Goal: Browse casually

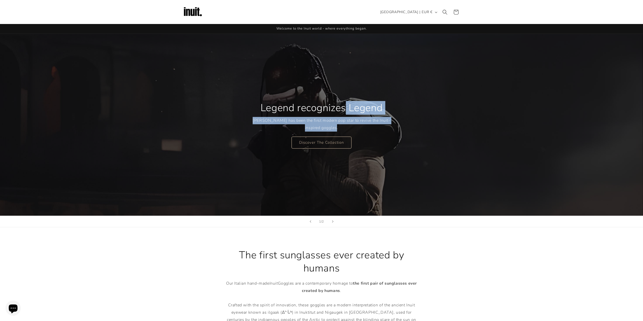
drag, startPoint x: 249, startPoint y: 105, endPoint x: 396, endPoint y: 137, distance: 150.7
click at [382, 134] on div "Legend recognizes Legend [PERSON_NAME] has been the first modern pop star to re…" at bounding box center [321, 125] width 303 height 182
click at [411, 138] on div "Legend recognizes Legend [PERSON_NAME] has been the first modern pop star to re…" at bounding box center [321, 125] width 303 height 182
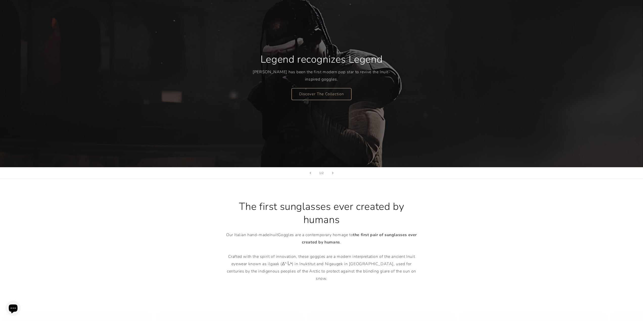
drag, startPoint x: 420, startPoint y: 129, endPoint x: 416, endPoint y: 186, distance: 57.5
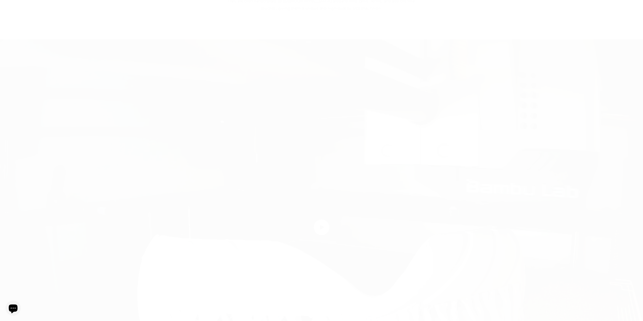
drag, startPoint x: 444, startPoint y: 115, endPoint x: 424, endPoint y: 201, distance: 87.8
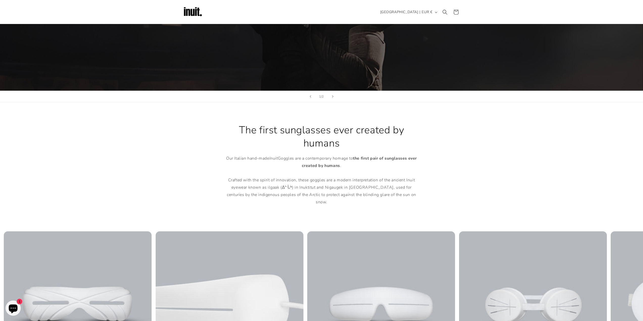
scroll to position [24, 0]
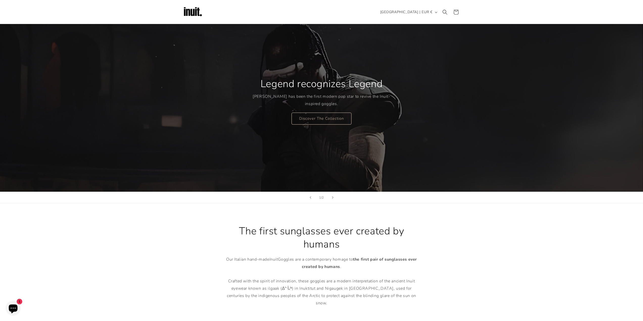
drag, startPoint x: 329, startPoint y: 242, endPoint x: 375, endPoint y: 246, distance: 46.4
click at [354, 244] on div "The first sunglasses ever created by humans Our Italian hand-made Inuit Goggles…" at bounding box center [321, 265] width 643 height 124
click at [384, 247] on h2 "The first sunglasses ever created by humans" at bounding box center [321, 237] width 197 height 26
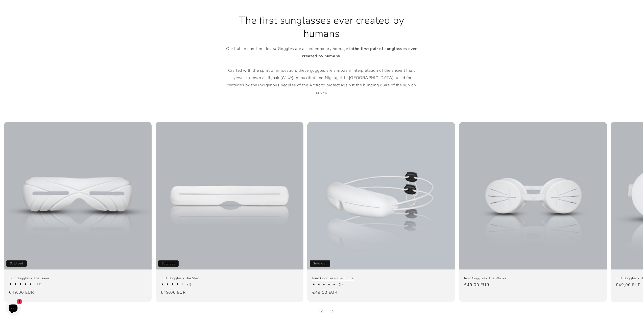
scroll to position [248, 0]
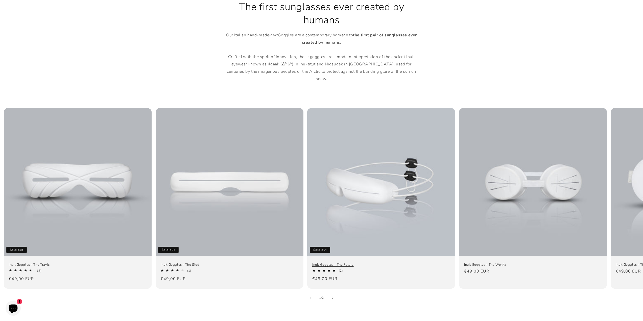
drag, startPoint x: 409, startPoint y: 112, endPoint x: 378, endPoint y: 223, distance: 115.4
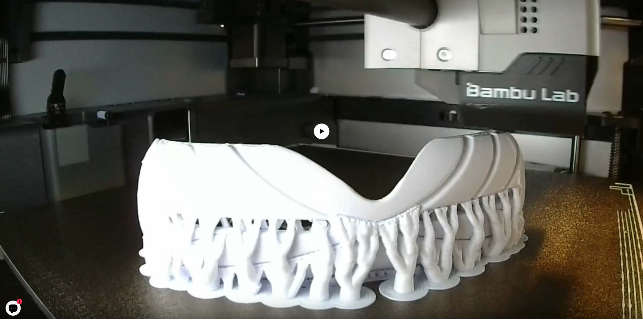
drag, startPoint x: 397, startPoint y: 151, endPoint x: 392, endPoint y: 177, distance: 26.2
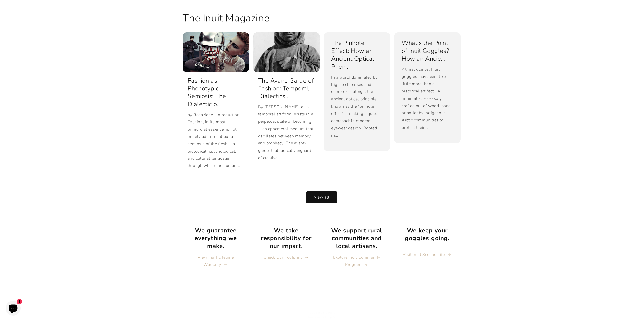
scroll to position [1161, 0]
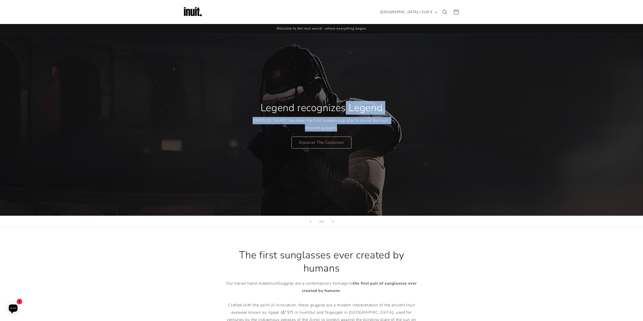
drag, startPoint x: 248, startPoint y: 89, endPoint x: 402, endPoint y: 133, distance: 159.9
click at [393, 132] on div "Legend recognizes Legend [PERSON_NAME] has been the first modern pop star to re…" at bounding box center [321, 125] width 303 height 182
click at [404, 133] on div "Legend recognizes Legend [PERSON_NAME] has been the first modern pop star to re…" at bounding box center [321, 125] width 303 height 182
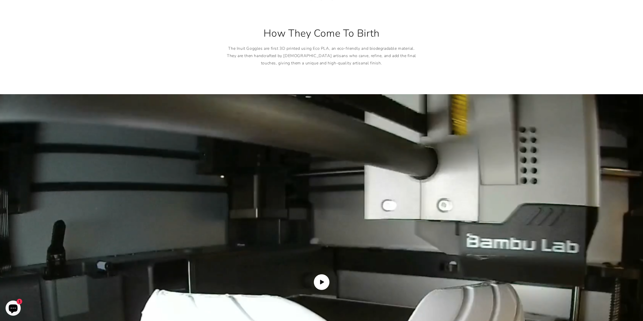
drag, startPoint x: 391, startPoint y: 114, endPoint x: 376, endPoint y: 203, distance: 90.7
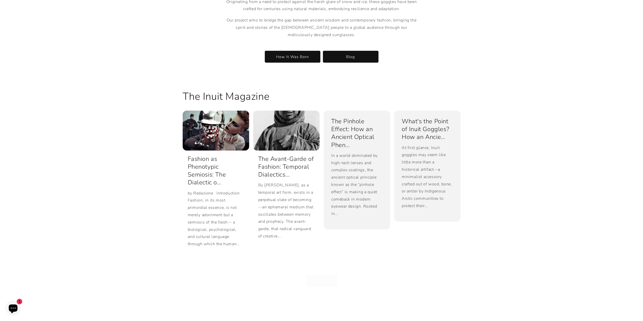
drag, startPoint x: 266, startPoint y: 243, endPoint x: 264, endPoint y: 281, distance: 37.9
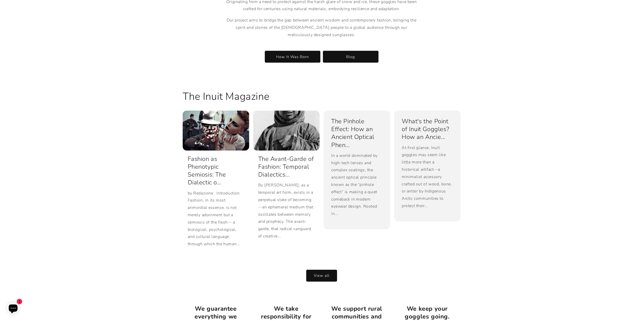
scroll to position [1161, 0]
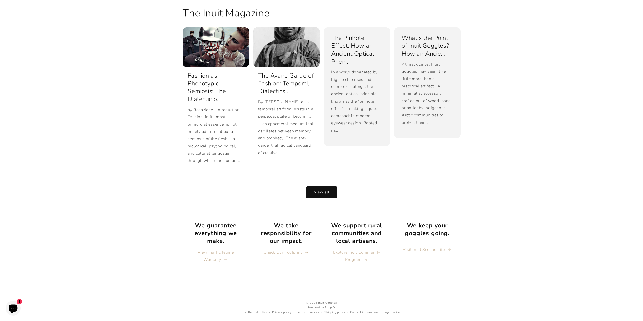
drag, startPoint x: 483, startPoint y: 107, endPoint x: 472, endPoint y: 191, distance: 84.8
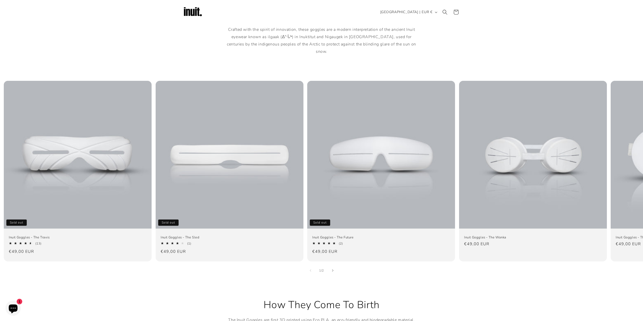
scroll to position [0, 0]
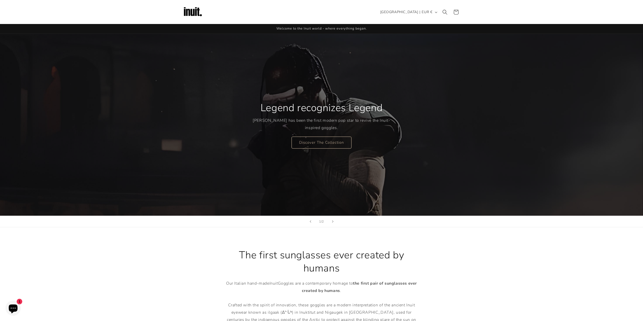
drag, startPoint x: 440, startPoint y: 301, endPoint x: 443, endPoint y: 160, distance: 140.7
